Goal: Task Accomplishment & Management: Use online tool/utility

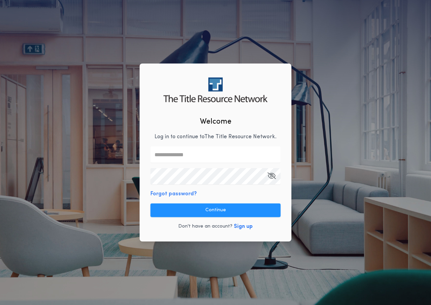
type input "**********"
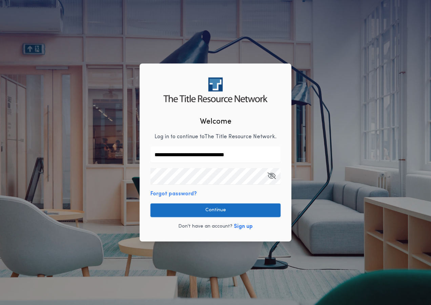
click at [213, 211] on button "Continue" at bounding box center [216, 210] width 130 height 14
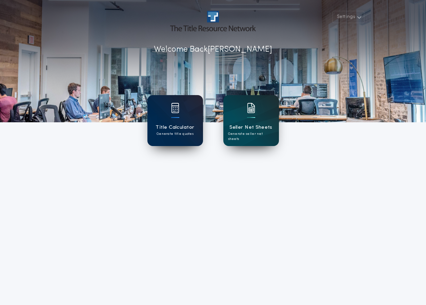
click at [173, 110] on img at bounding box center [175, 108] width 8 height 10
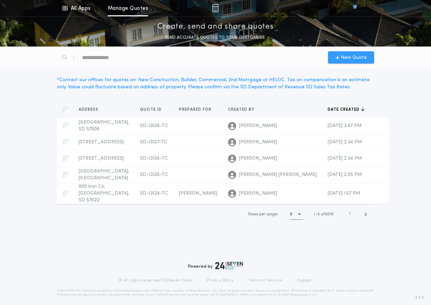
click at [360, 58] on span "New Quote" at bounding box center [354, 57] width 26 height 7
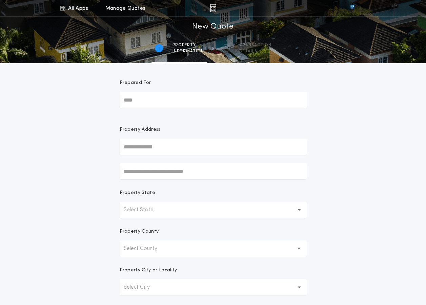
click at [132, 212] on p "Select State" at bounding box center [144, 210] width 41 height 8
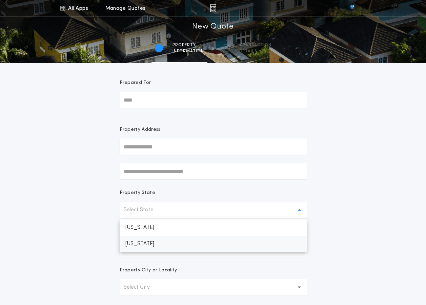
click at [149, 241] on p "[US_STATE]" at bounding box center [213, 243] width 187 height 16
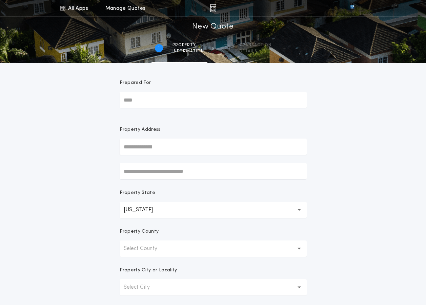
click at [146, 247] on p "Select County" at bounding box center [146, 248] width 44 height 8
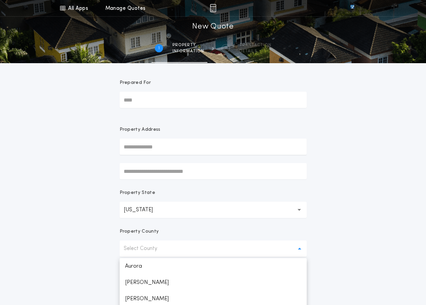
scroll to position [958, 0]
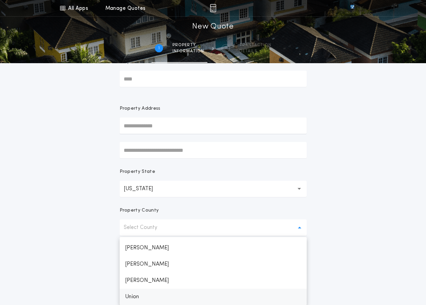
click at [139, 296] on p "Union" at bounding box center [213, 296] width 187 height 16
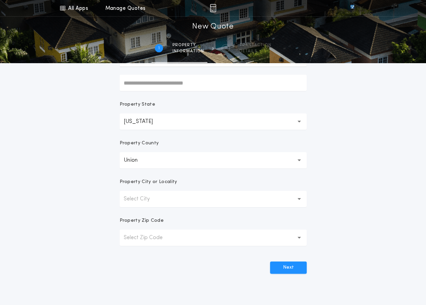
scroll to position [137, 0]
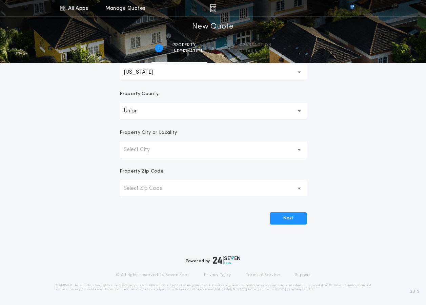
click at [151, 151] on p "Select City" at bounding box center [142, 150] width 37 height 8
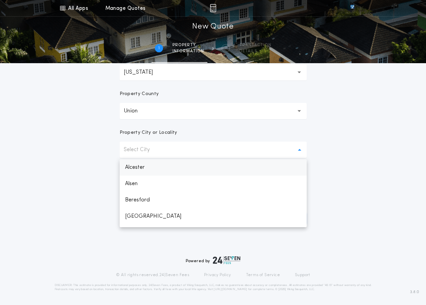
click at [142, 165] on p "Alcester" at bounding box center [213, 167] width 187 height 16
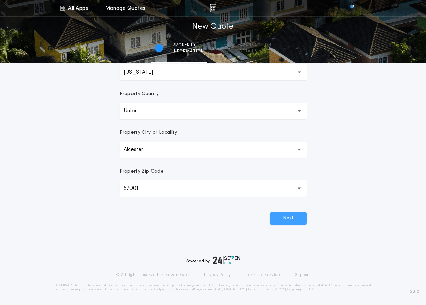
click at [284, 215] on button "Next" at bounding box center [288, 218] width 37 height 12
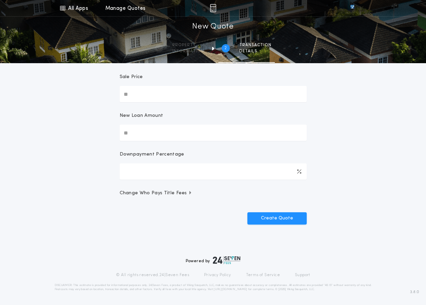
scroll to position [0, 0]
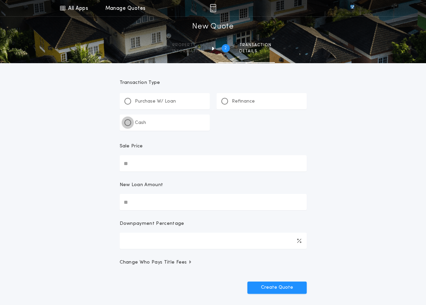
click at [127, 122] on div at bounding box center [127, 122] width 3 height 3
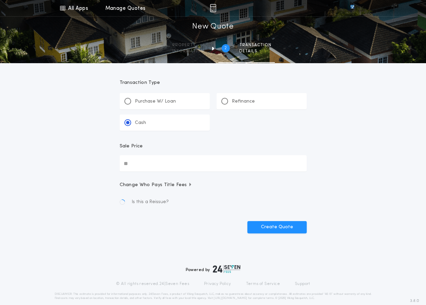
click at [141, 161] on input "Sale Price" at bounding box center [213, 163] width 187 height 16
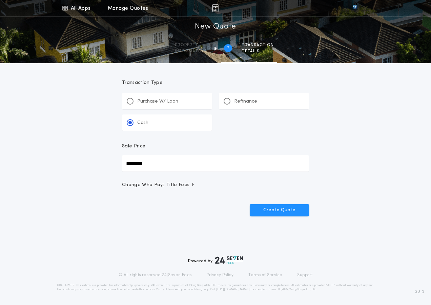
type input "********"
click at [268, 211] on button "Create Quote" at bounding box center [279, 210] width 59 height 12
